Goal: Transaction & Acquisition: Purchase product/service

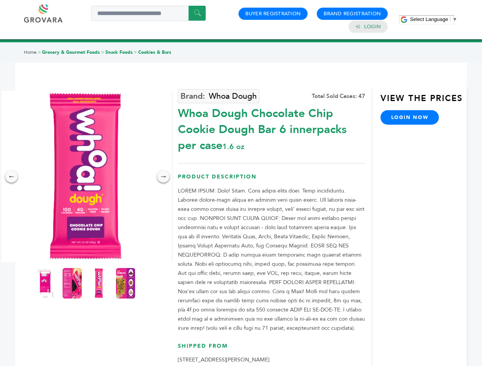
click at [433, 19] on span "Select Language" at bounding box center [429, 19] width 38 height 6
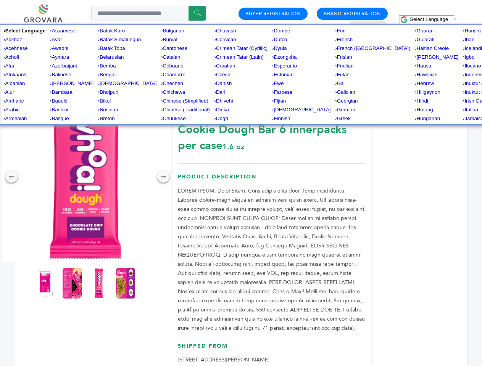
click at [85, 177] on img at bounding box center [86, 177] width 172 height 172
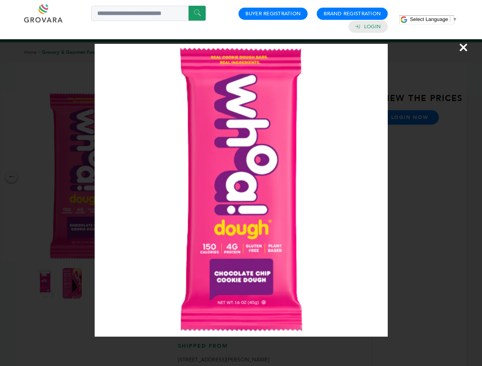
click at [11, 177] on div "×" at bounding box center [241, 183] width 482 height 366
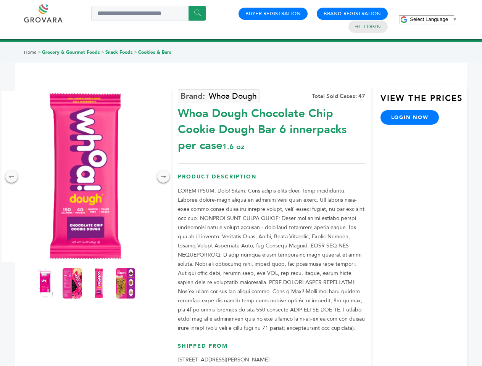
click at [163, 177] on div "→" at bounding box center [163, 176] width 12 height 12
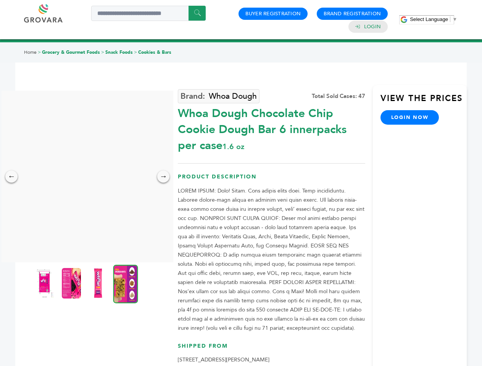
click at [45, 283] on img at bounding box center [44, 283] width 19 height 31
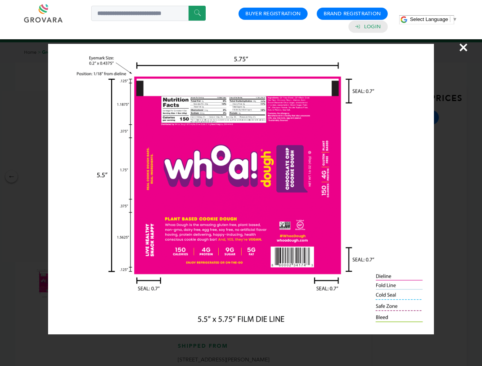
click at [72, 283] on div "×" at bounding box center [241, 183] width 482 height 366
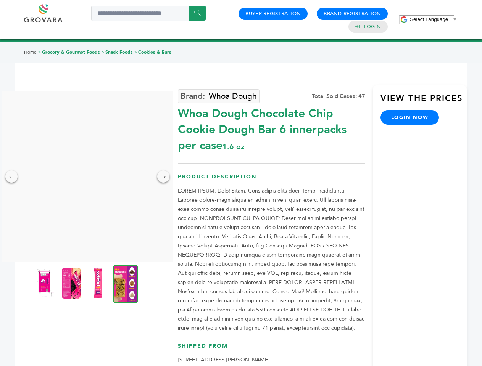
click at [99, 283] on img at bounding box center [97, 283] width 19 height 31
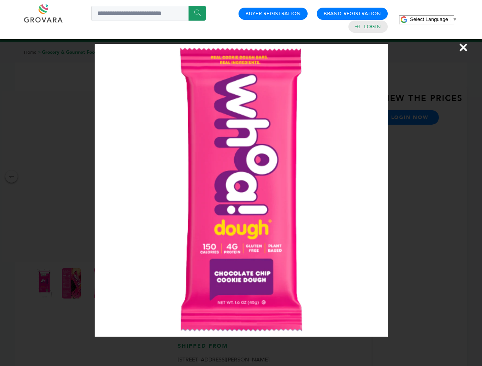
click at [125, 283] on div "×" at bounding box center [241, 183] width 482 height 366
